Goal: Task Accomplishment & Management: Use online tool/utility

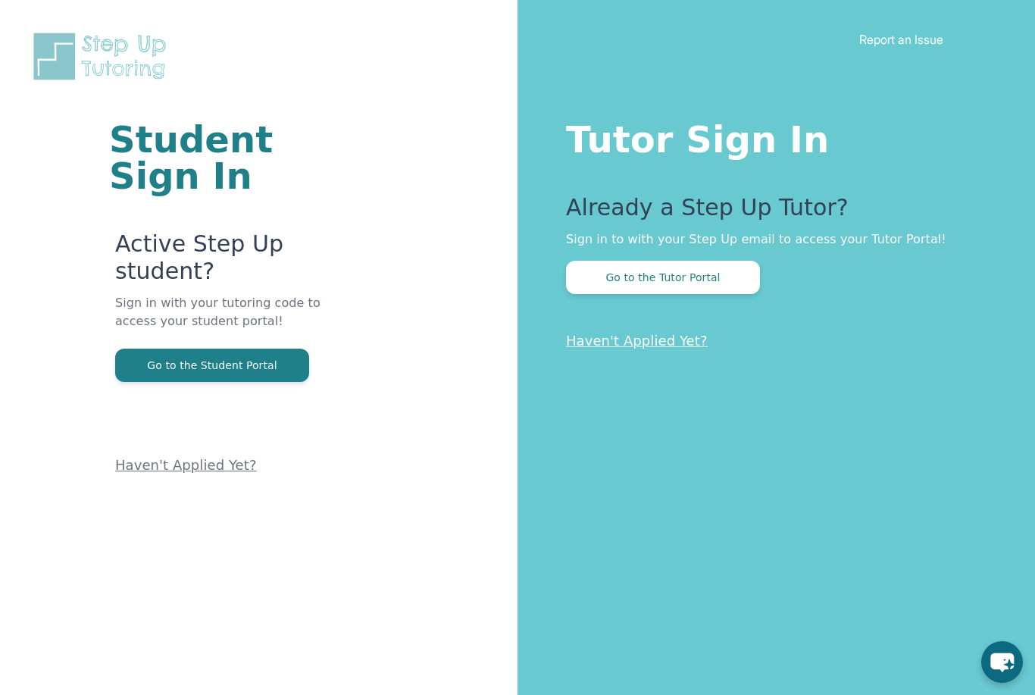
click at [727, 280] on button "Go to the Tutor Portal" at bounding box center [663, 277] width 194 height 33
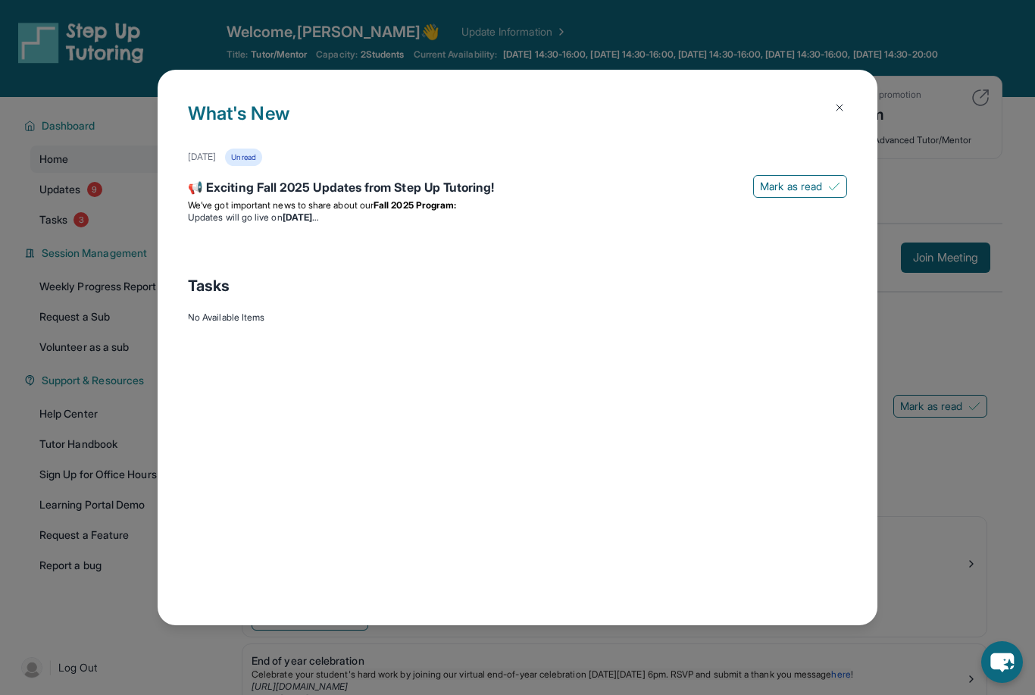
click at [967, 271] on div "What's New [DATE] Unread 📢 Exciting Fall 2025 Updates from Step Up Tutoring! [P…" at bounding box center [517, 347] width 1035 height 695
click at [840, 101] on img at bounding box center [839, 107] width 12 height 12
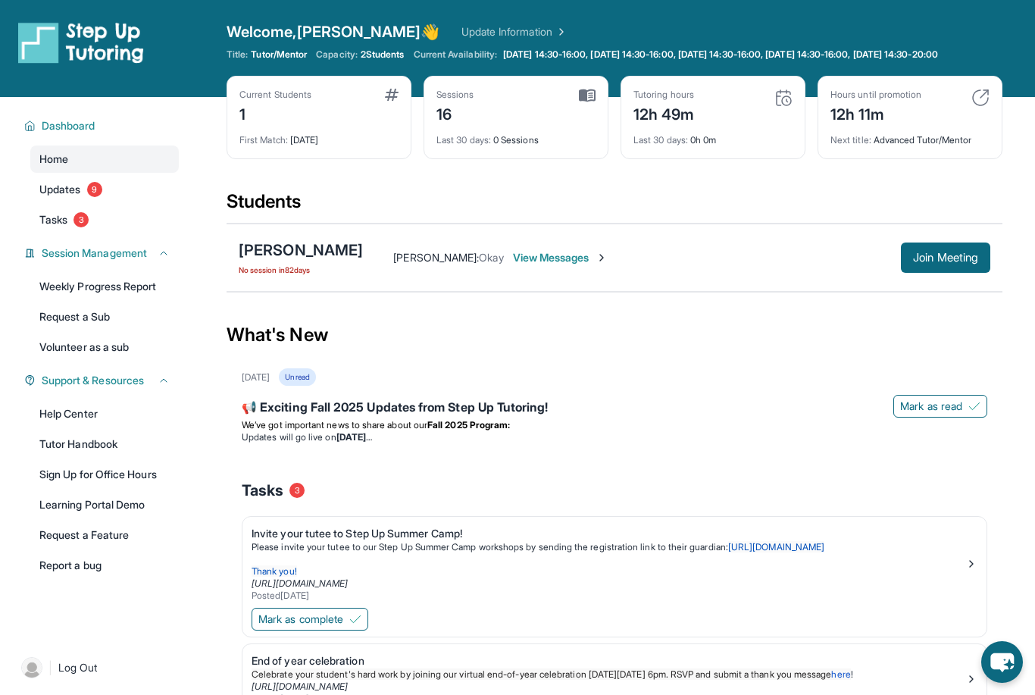
click at [983, 264] on button "Join Meeting" at bounding box center [945, 257] width 89 height 30
click at [963, 262] on span "Join Meeting" at bounding box center [945, 257] width 65 height 9
click at [938, 273] on button "Join Meeting" at bounding box center [945, 257] width 89 height 30
click at [965, 262] on span "Join Meeting" at bounding box center [945, 257] width 65 height 9
click at [966, 273] on button "Join Meeting" at bounding box center [945, 257] width 89 height 30
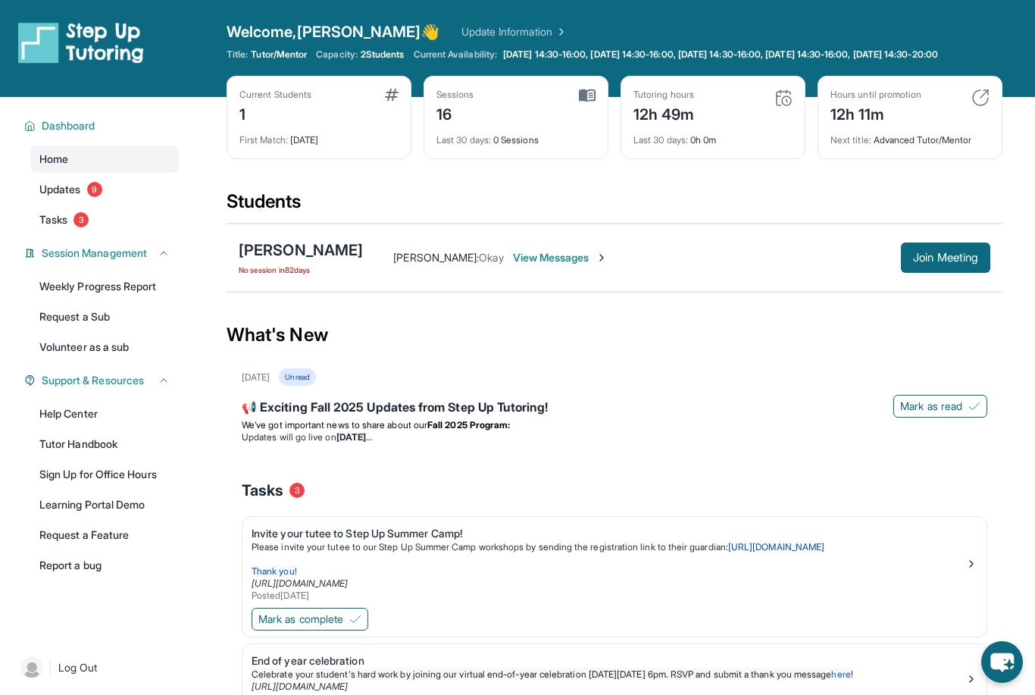
click at [958, 273] on button "Join Meeting" at bounding box center [945, 257] width 89 height 30
click at [976, 262] on span "Join Meeting" at bounding box center [945, 257] width 65 height 9
click at [979, 267] on button "Join Meeting" at bounding box center [945, 257] width 89 height 30
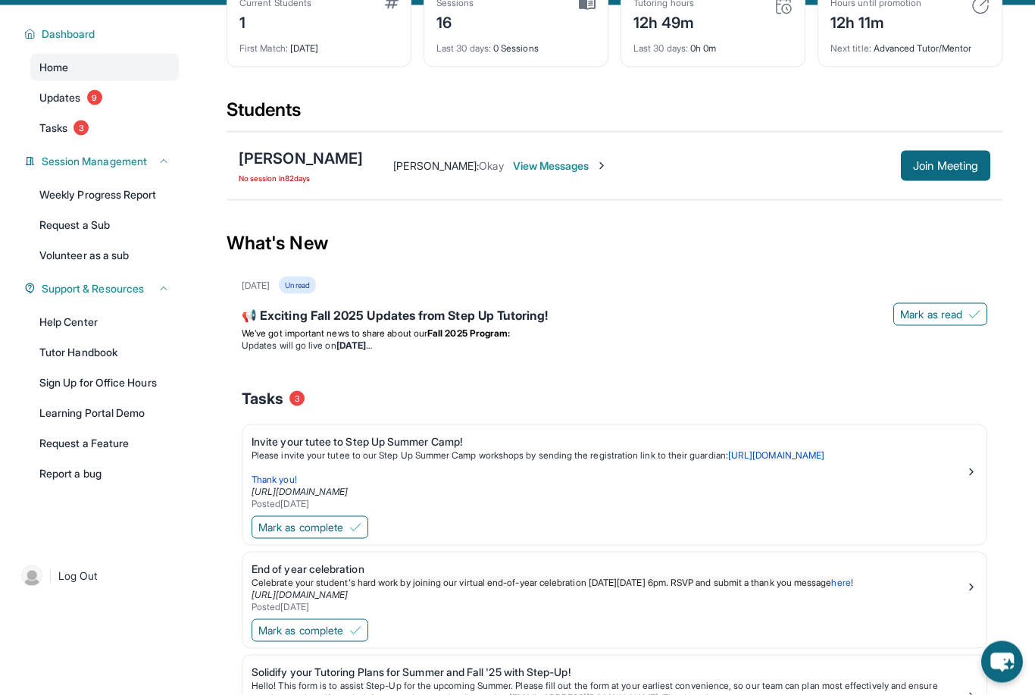
scroll to position [80, 0]
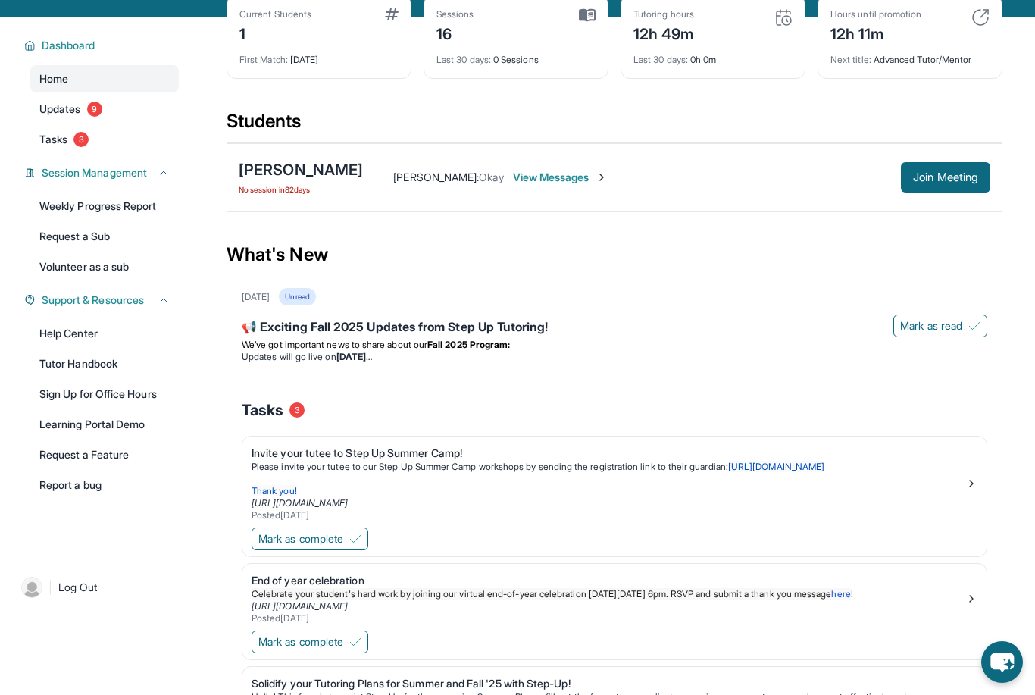
click at [961, 182] on span "Join Meeting" at bounding box center [945, 177] width 65 height 9
click at [959, 182] on span "Join Meeting" at bounding box center [945, 177] width 65 height 9
click at [957, 182] on span "Join Meeting" at bounding box center [945, 177] width 65 height 9
click at [381, 79] on div "Current Students 1 First Match : [DATE]" at bounding box center [318, 36] width 185 height 83
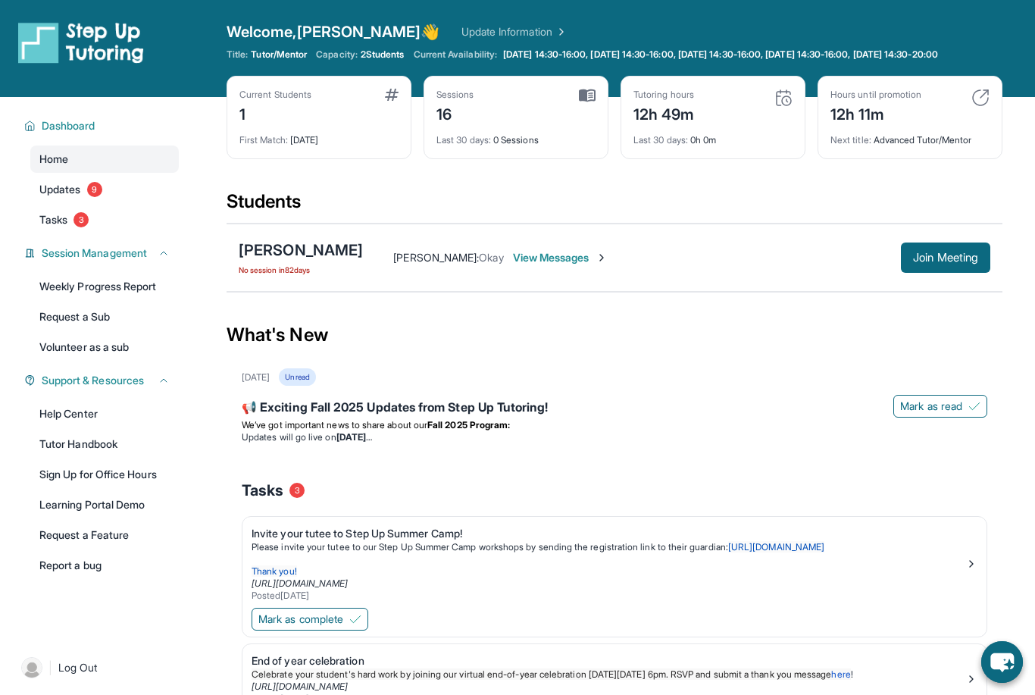
click at [946, 273] on button "Join Meeting" at bounding box center [945, 257] width 89 height 30
click at [963, 262] on span "Join Meeting" at bounding box center [945, 257] width 65 height 9
click at [964, 262] on span "Join Meeting" at bounding box center [945, 257] width 65 height 9
click at [967, 262] on span "Join Meeting" at bounding box center [945, 257] width 65 height 9
